Goal: Task Accomplishment & Management: Use online tool/utility

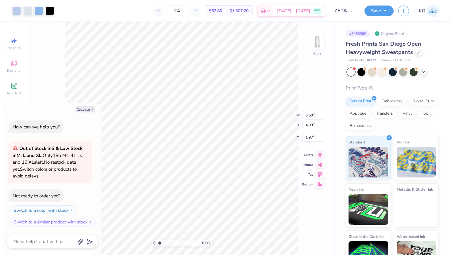
type textarea "x"
type input "4.23"
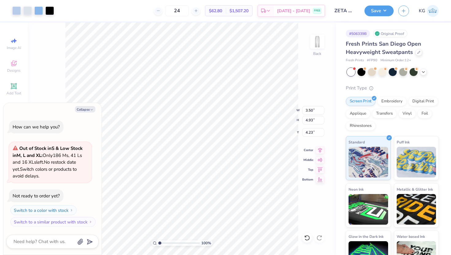
type textarea "x"
type input "4.28"
type input "6.03"
type input "3.13"
type textarea "x"
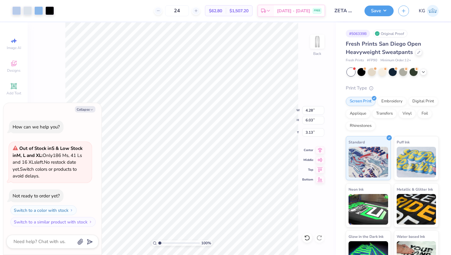
type input "1.92"
click at [374, 13] on button "Save" at bounding box center [379, 10] width 29 height 11
type textarea "x"
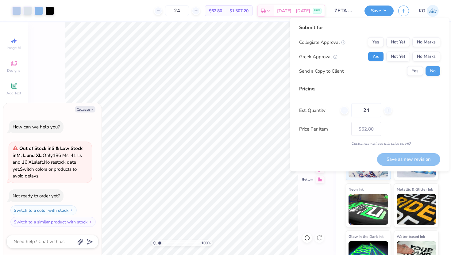
click at [378, 56] on button "Yes" at bounding box center [376, 57] width 16 height 10
click at [422, 44] on button "No Marks" at bounding box center [427, 42] width 28 height 10
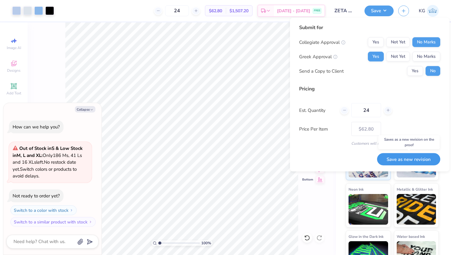
click at [390, 162] on button "Save as new revision" at bounding box center [408, 159] width 63 height 13
type input "$62.80"
type textarea "x"
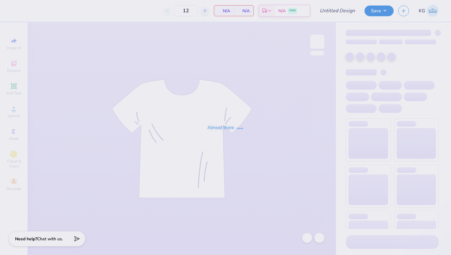
type input "ZETA GM 2"
type input "24"
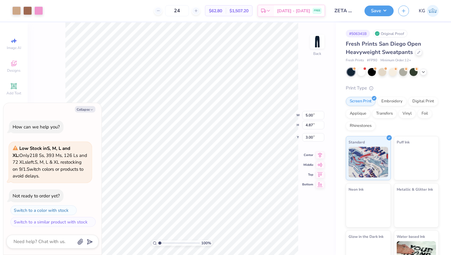
type textarea "x"
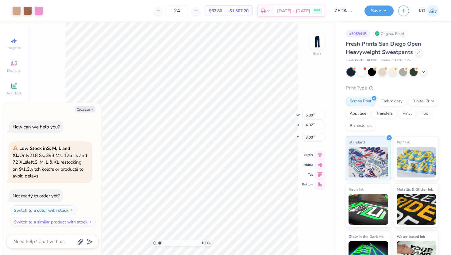
type input "4.21"
type textarea "x"
type input "6.06"
type input "5.90"
type input "3.18"
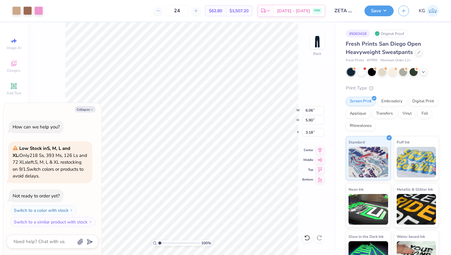
type textarea "x"
type input "1.41"
click at [372, 13] on button "Save" at bounding box center [379, 10] width 29 height 11
type textarea "x"
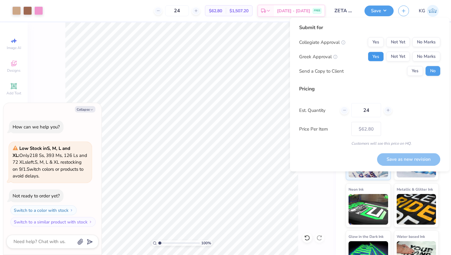
click at [376, 57] on button "Yes" at bounding box center [376, 57] width 16 height 10
click at [423, 41] on button "No Marks" at bounding box center [427, 42] width 28 height 10
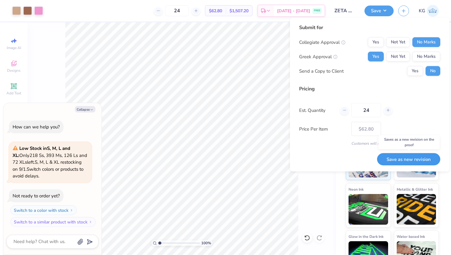
click at [400, 161] on button "Save as new revision" at bounding box center [408, 159] width 63 height 13
type input "$62.80"
type textarea "x"
